Goal: Information Seeking & Learning: Learn about a topic

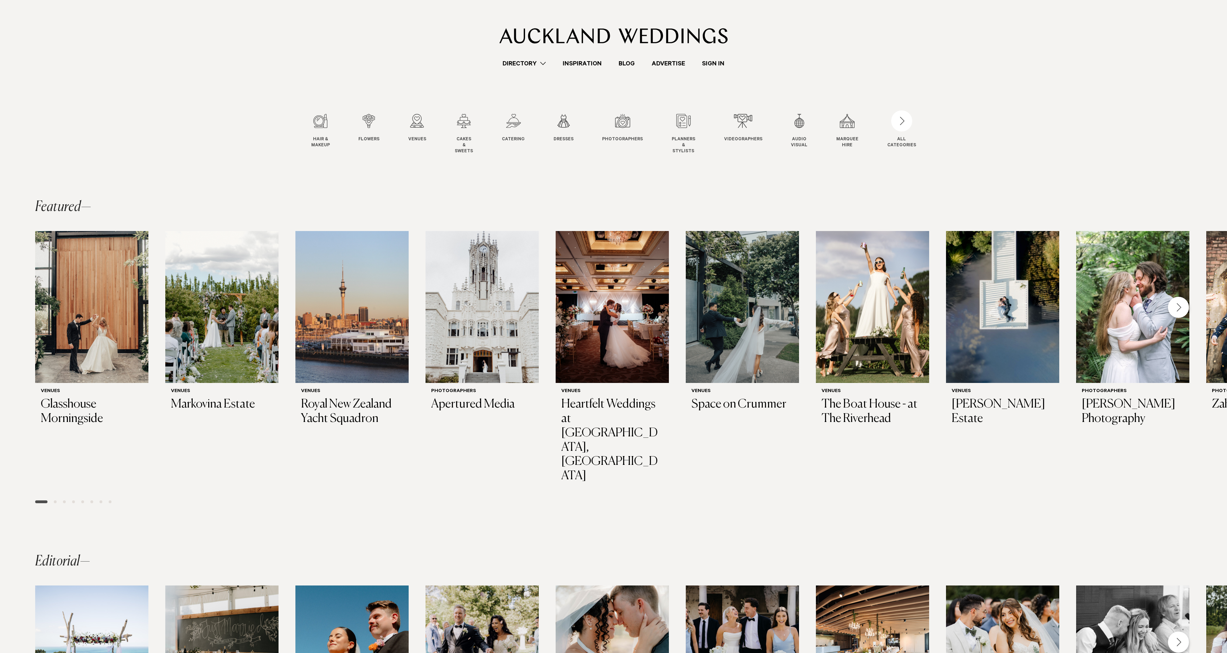
scroll to position [37, 0]
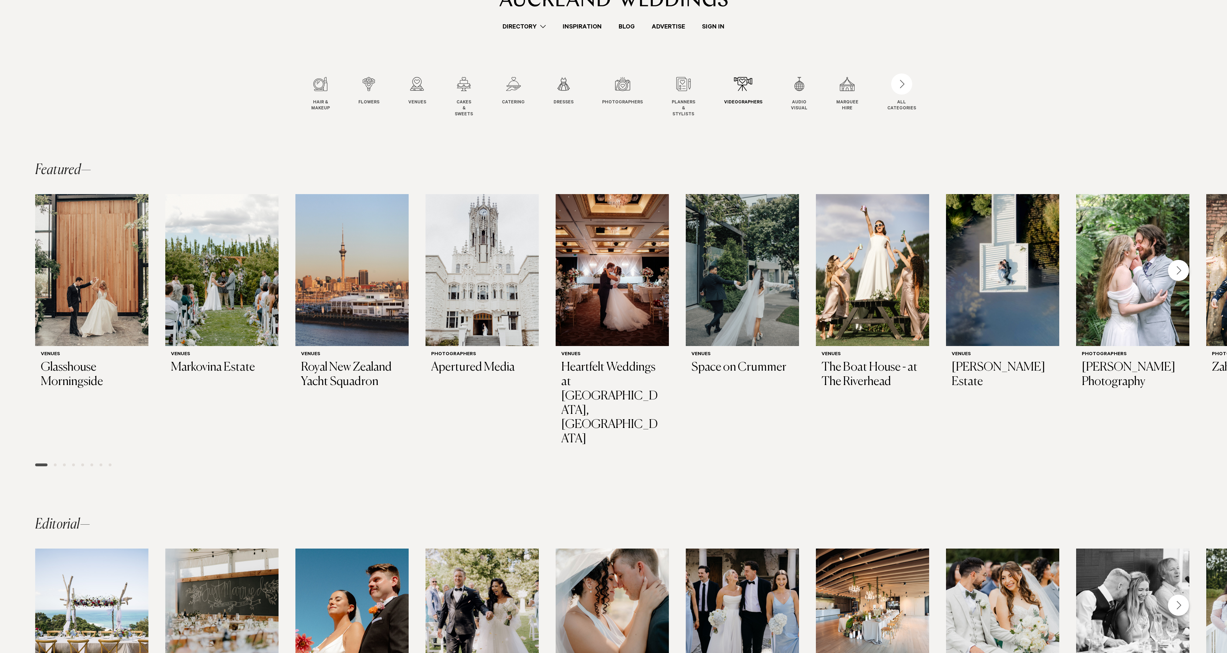
click at [749, 84] on div "9 / 12" at bounding box center [743, 84] width 38 height 14
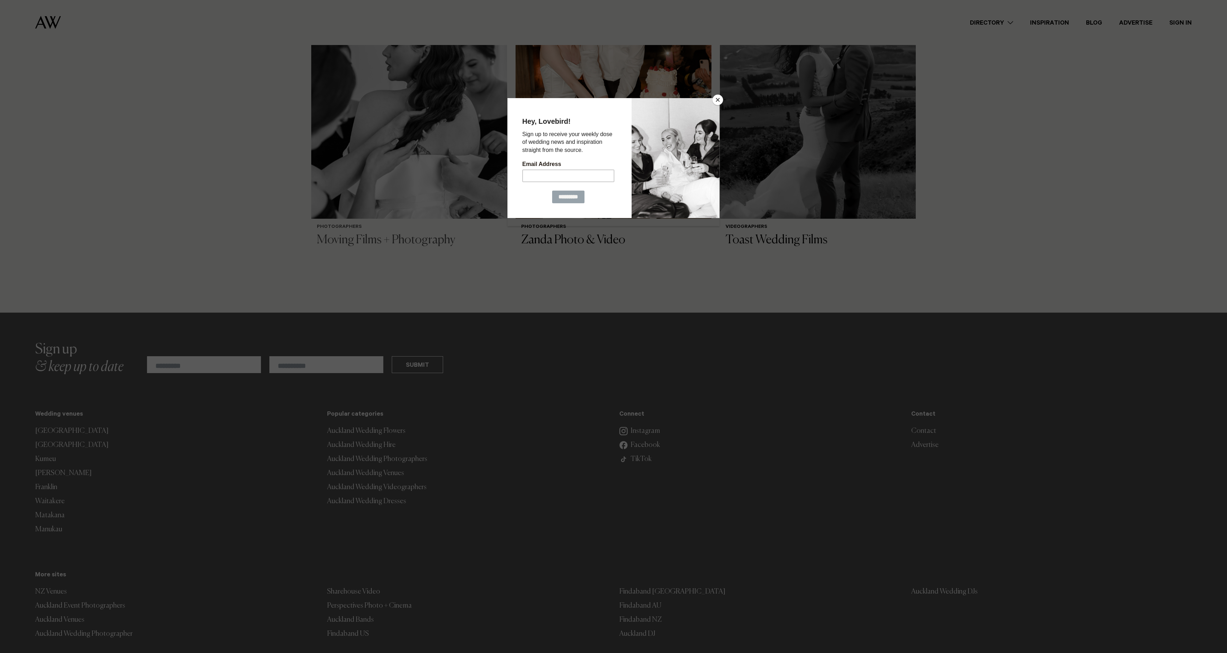
scroll to position [1553, 0]
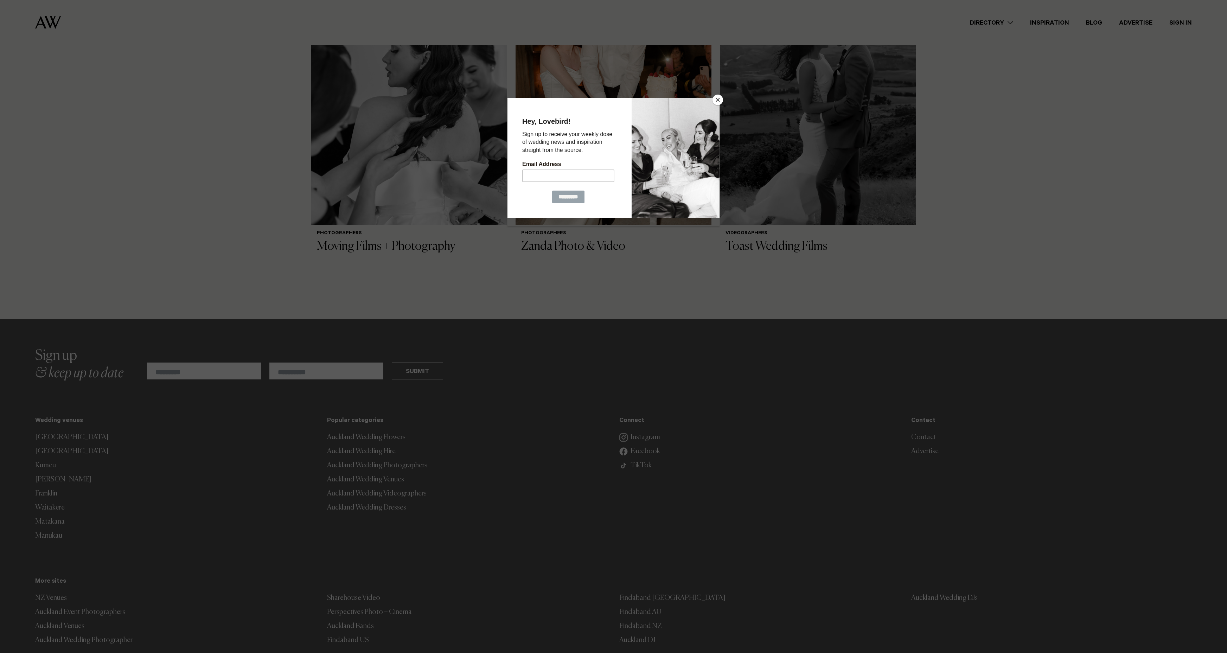
click at [713, 101] on button "Close" at bounding box center [718, 100] width 11 height 11
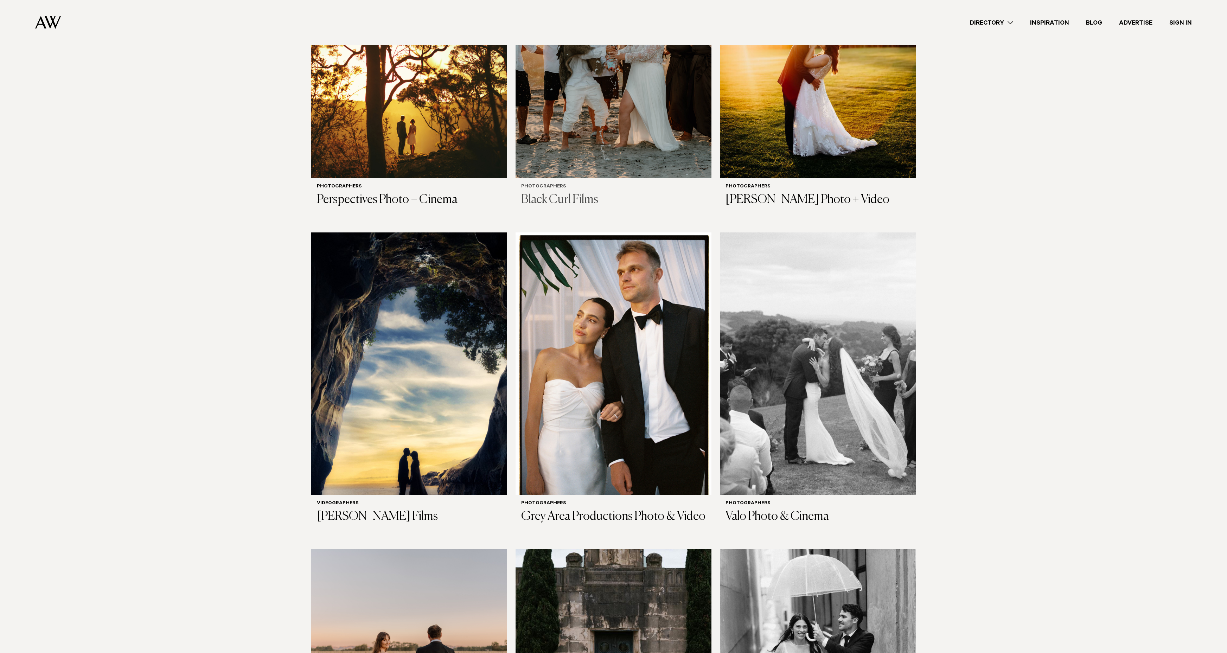
scroll to position [594, 0]
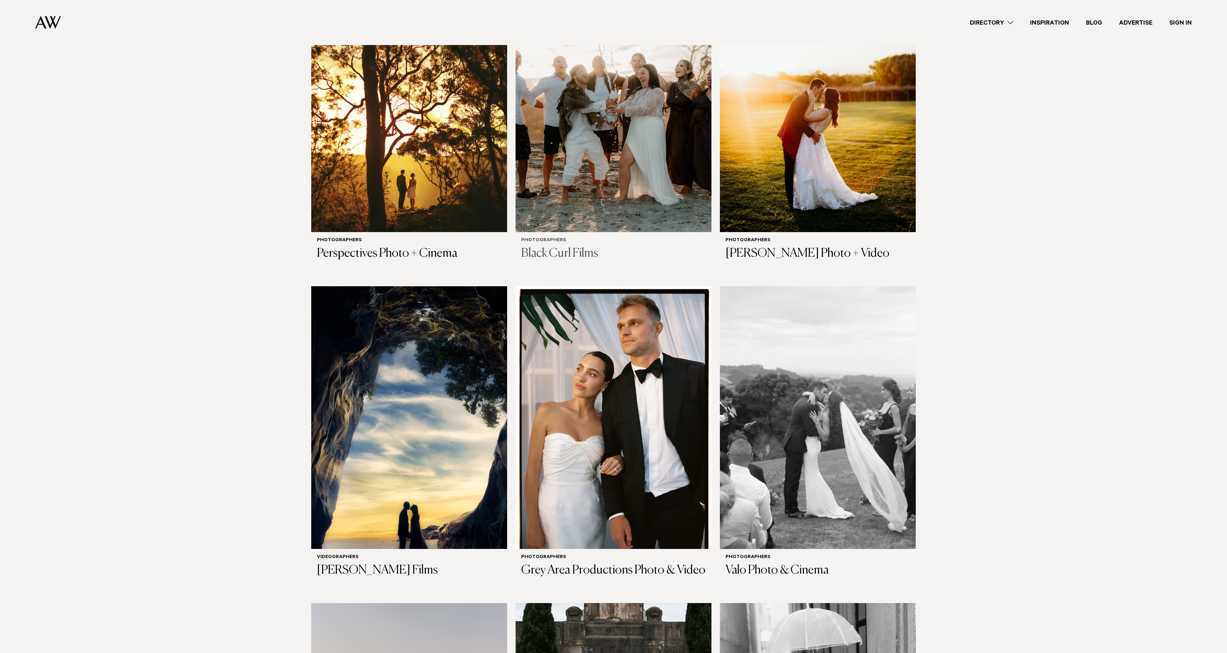
click at [641, 144] on img at bounding box center [614, 100] width 196 height 263
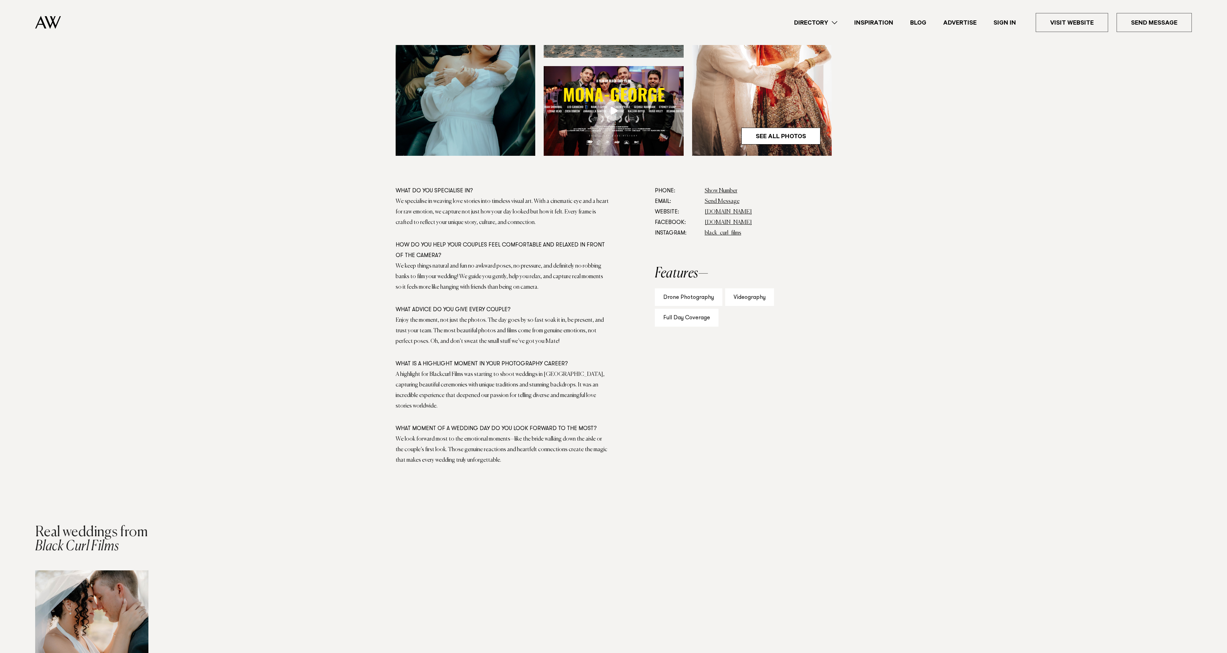
scroll to position [65, 0]
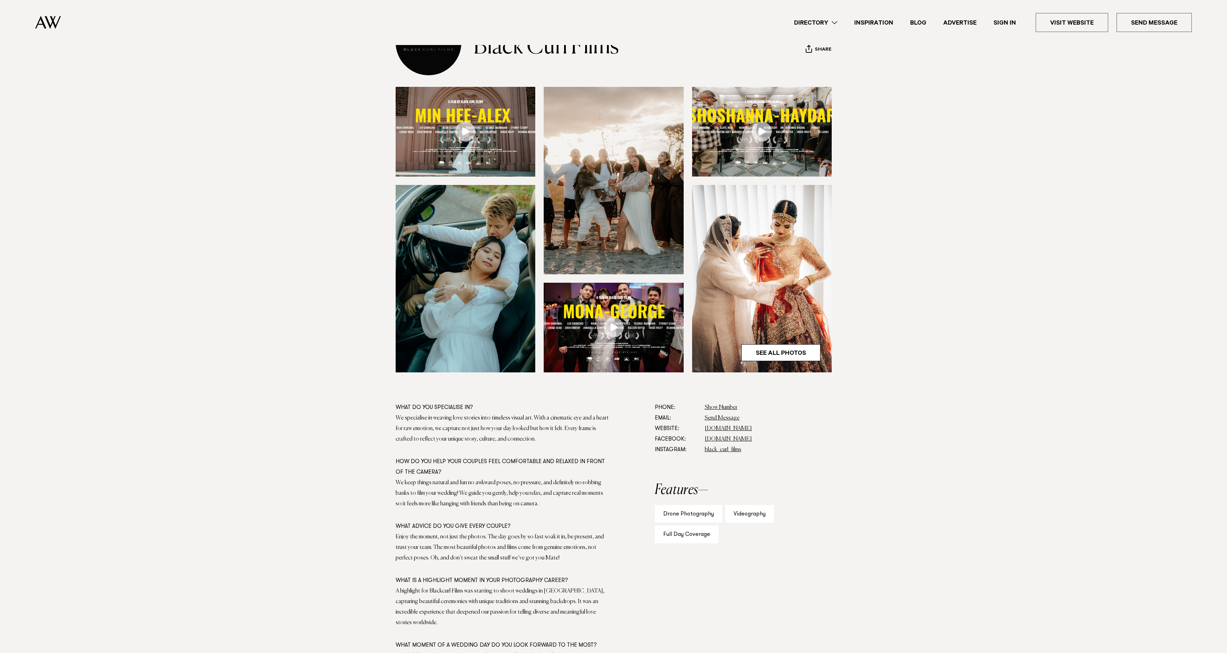
click at [776, 299] on img at bounding box center [762, 278] width 140 height 187
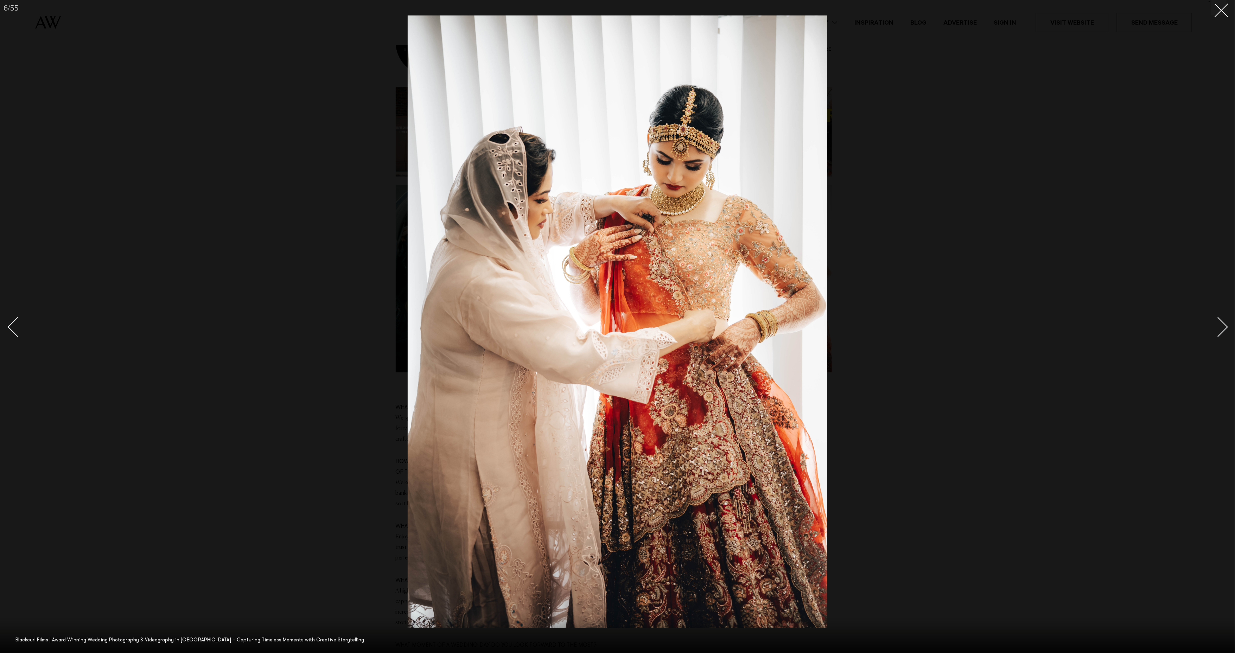
click at [1227, 323] on div at bounding box center [617, 326] width 1235 height 653
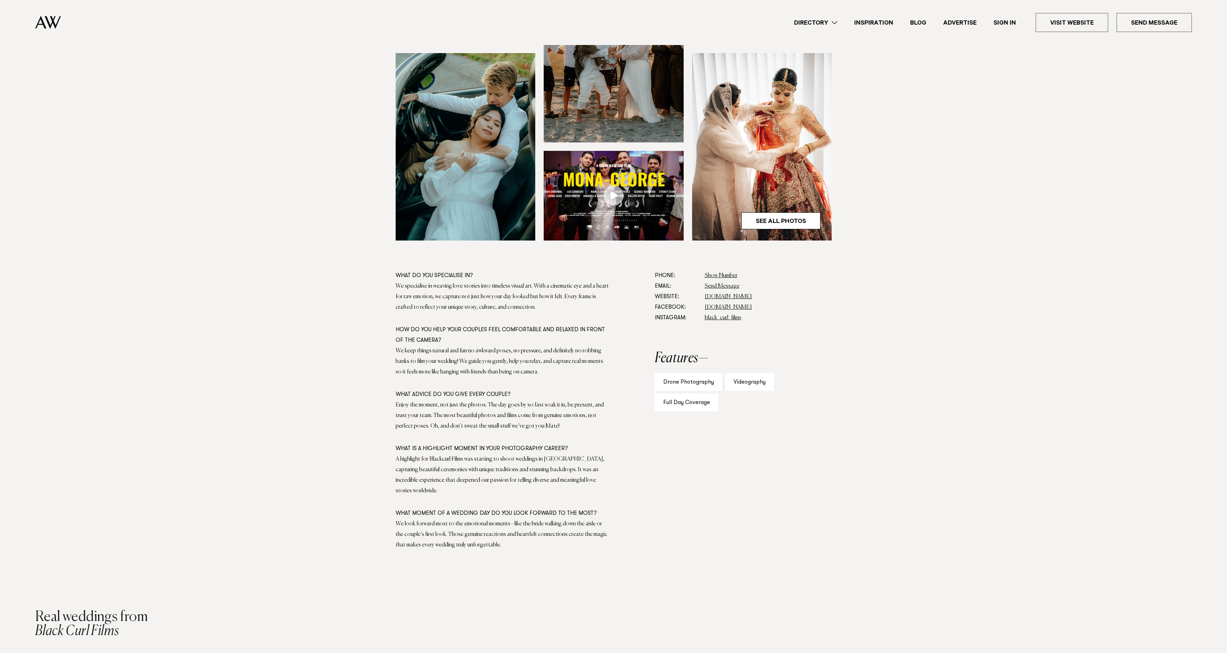
scroll to position [251, 0]
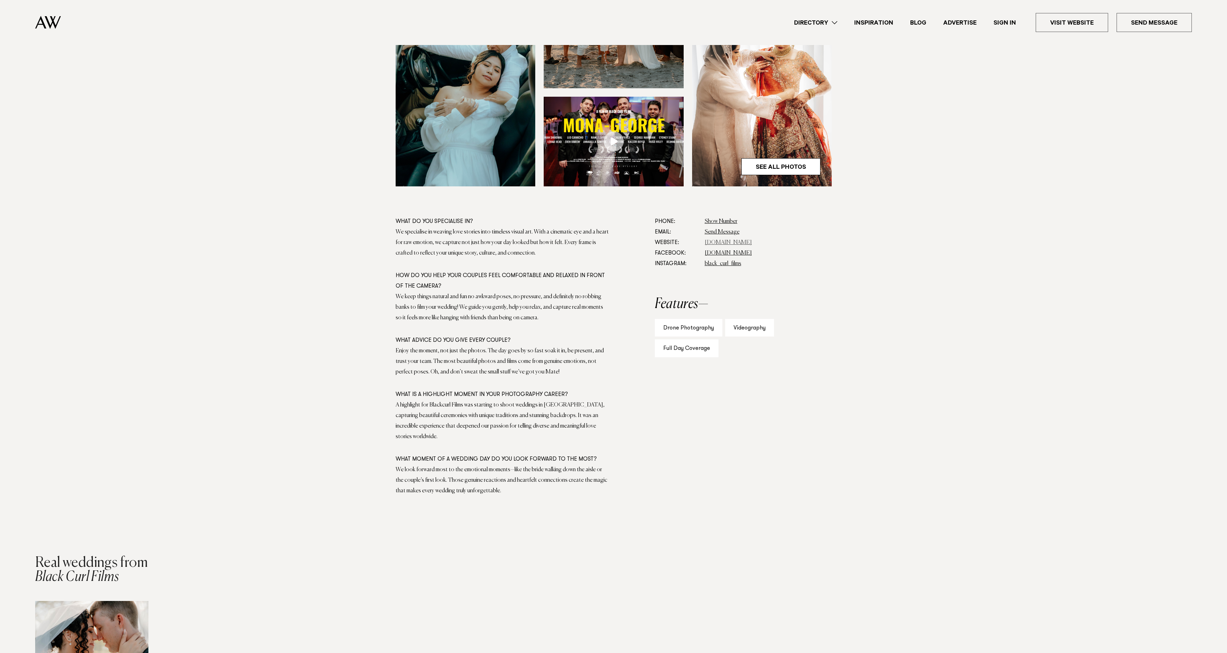
click at [747, 241] on link "www.blackcurl.co.nz" at bounding box center [728, 243] width 47 height 6
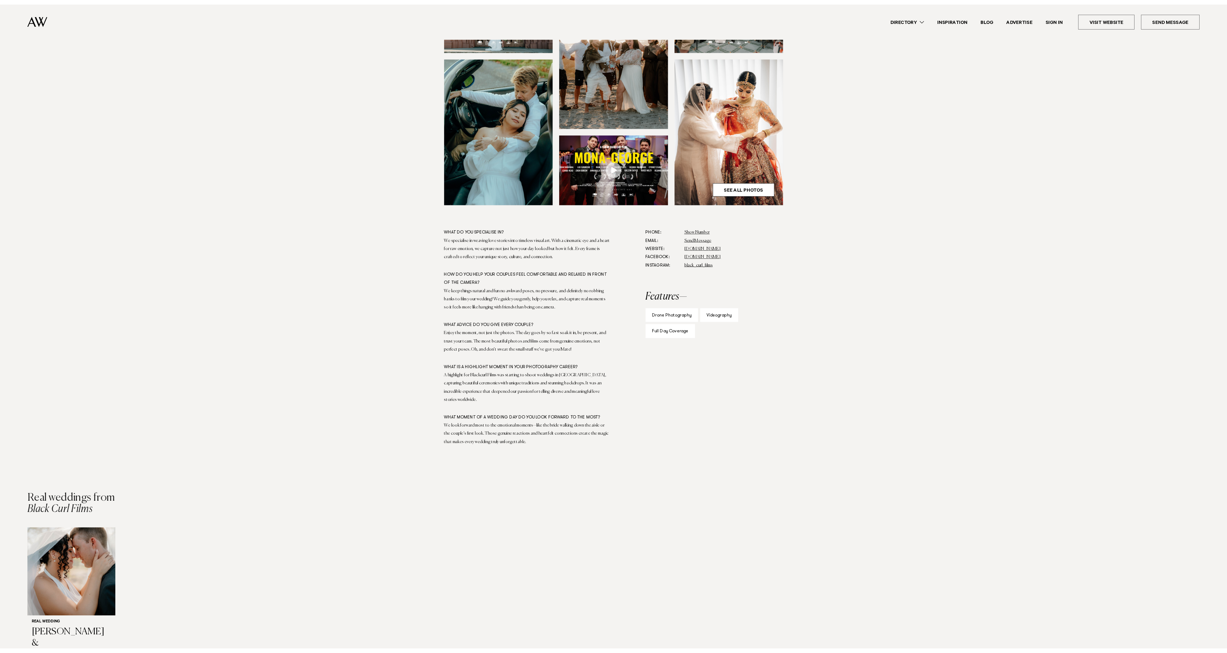
scroll to position [187, 0]
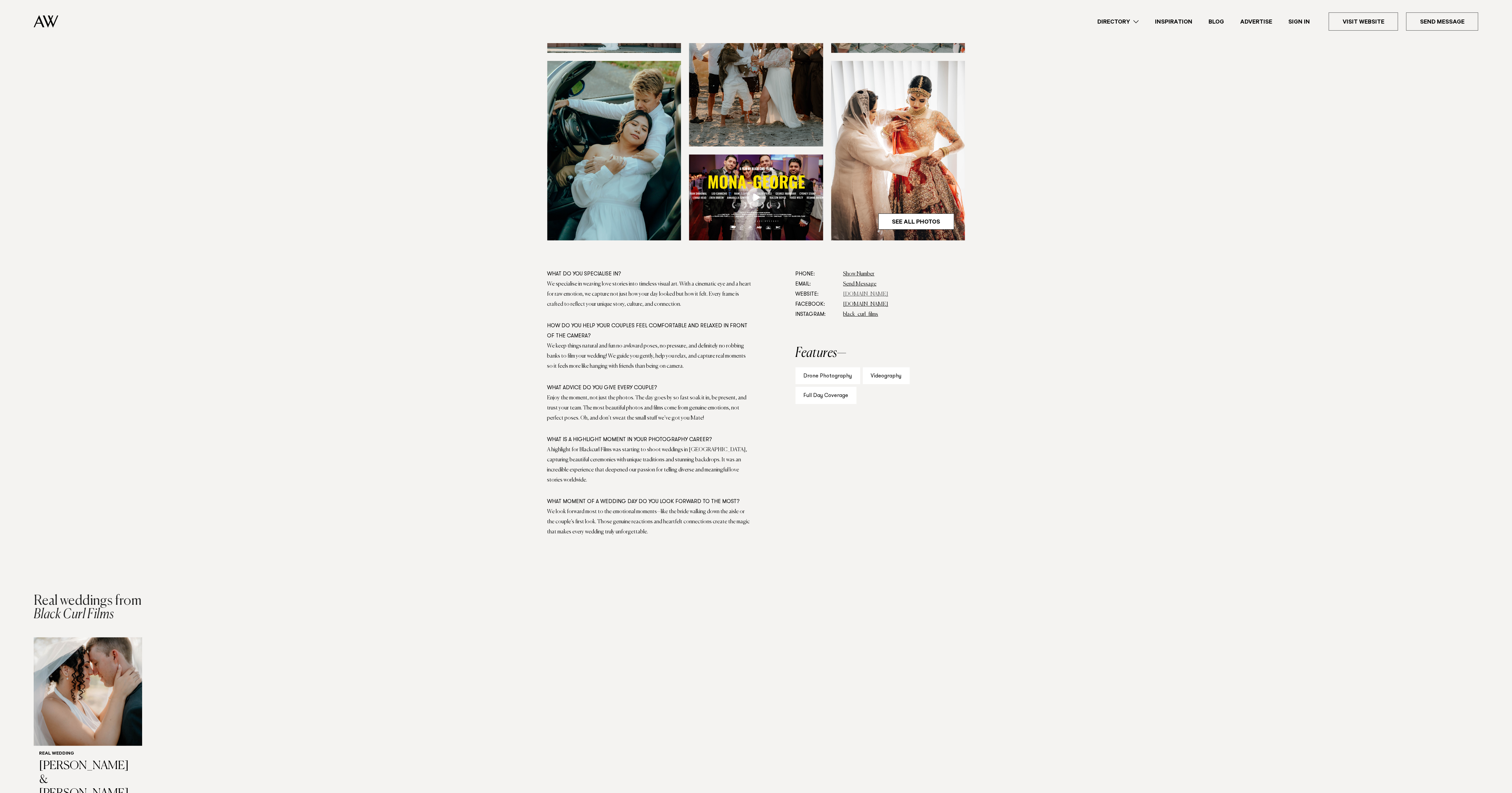
click at [857, 294] on link "www.blackcurl.co.nz" at bounding box center [866, 295] width 45 height 6
